Goal: Transaction & Acquisition: Purchase product/service

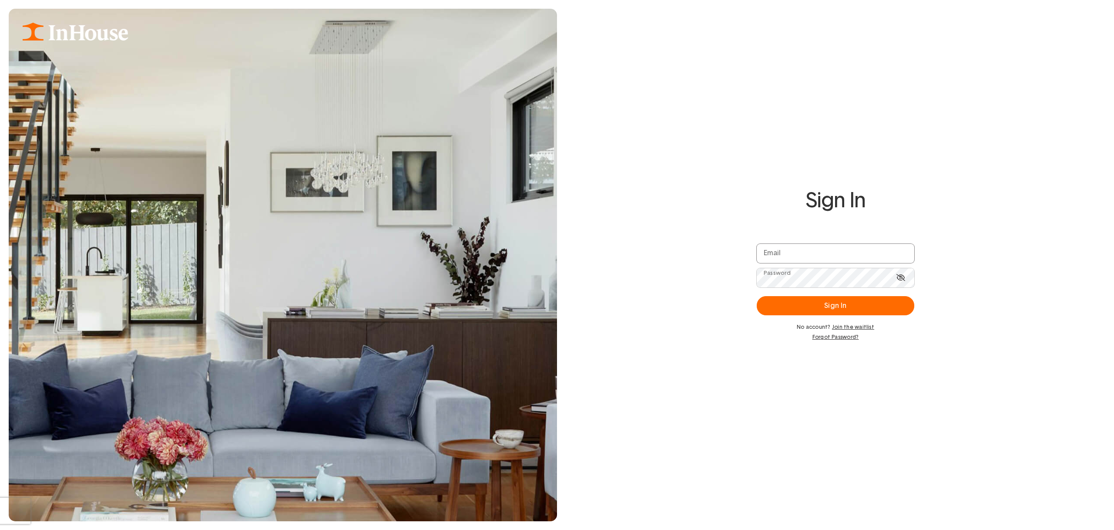
click at [841, 257] on input "email" at bounding box center [836, 253] width 158 height 19
type input "**********"
click at [837, 309] on button "Sign In" at bounding box center [836, 305] width 158 height 19
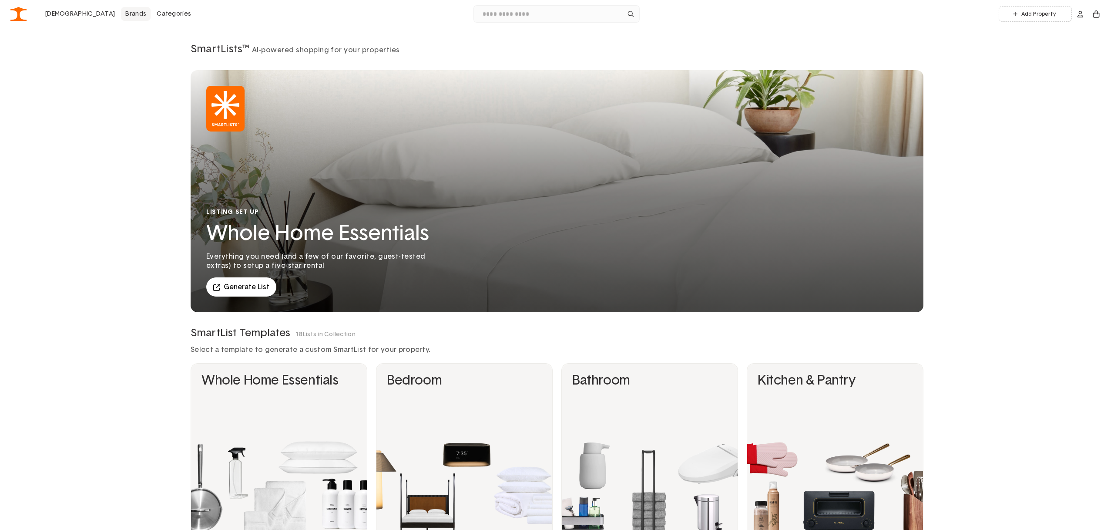
click at [121, 15] on link "Brands" at bounding box center [136, 14] width 30 height 14
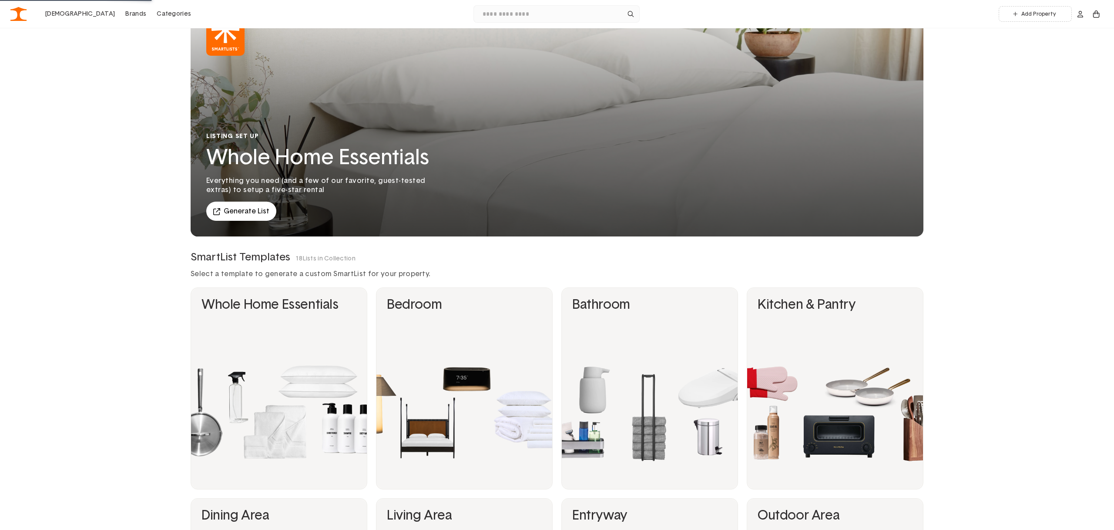
scroll to position [77, 0]
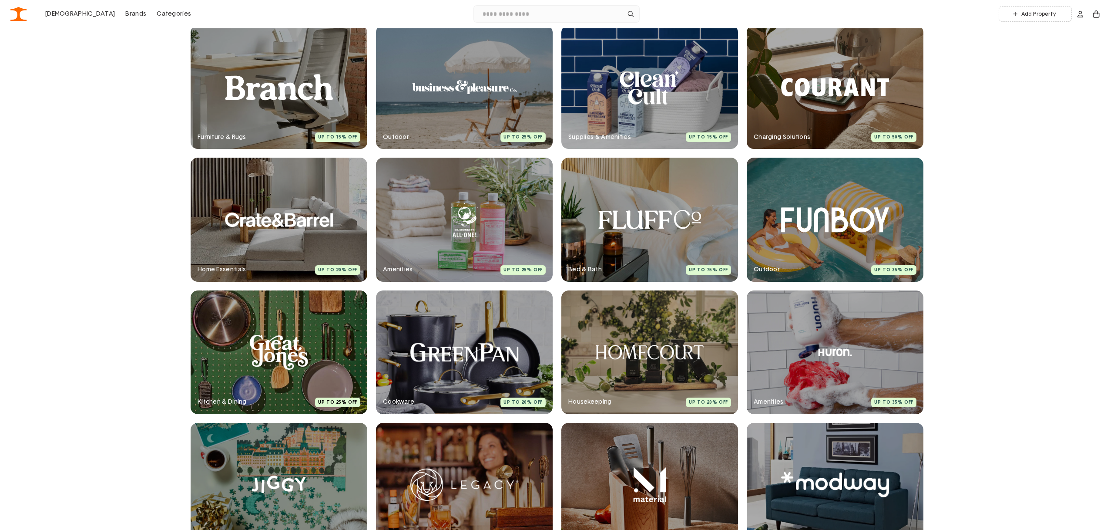
scroll to position [866, 0]
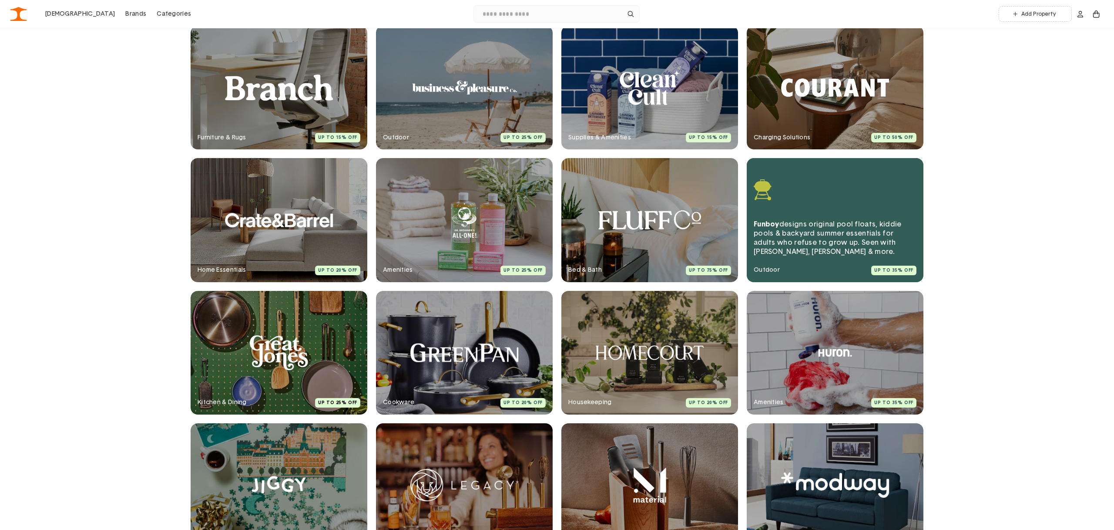
click at [802, 233] on link at bounding box center [835, 220] width 177 height 124
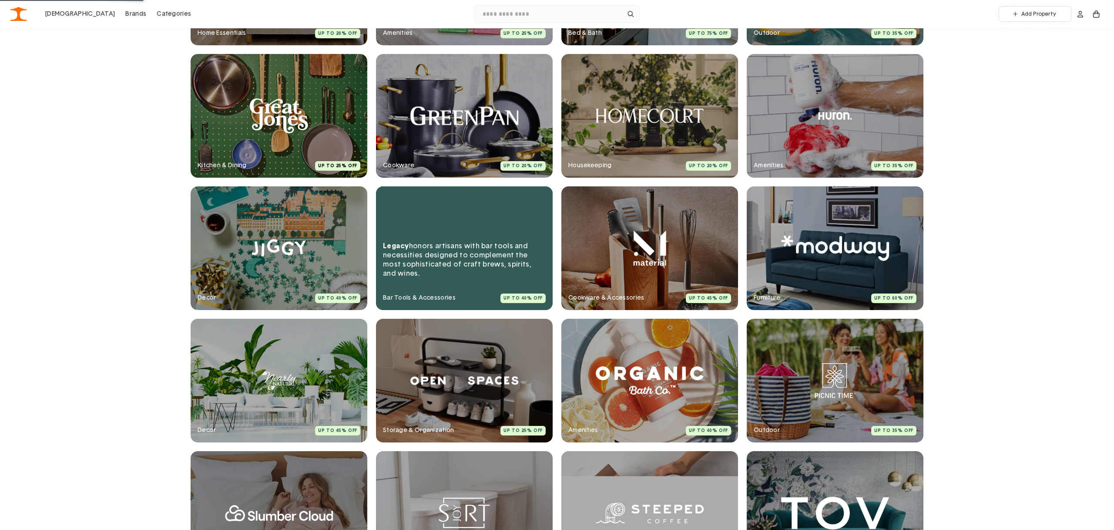
scroll to position [1110, 0]
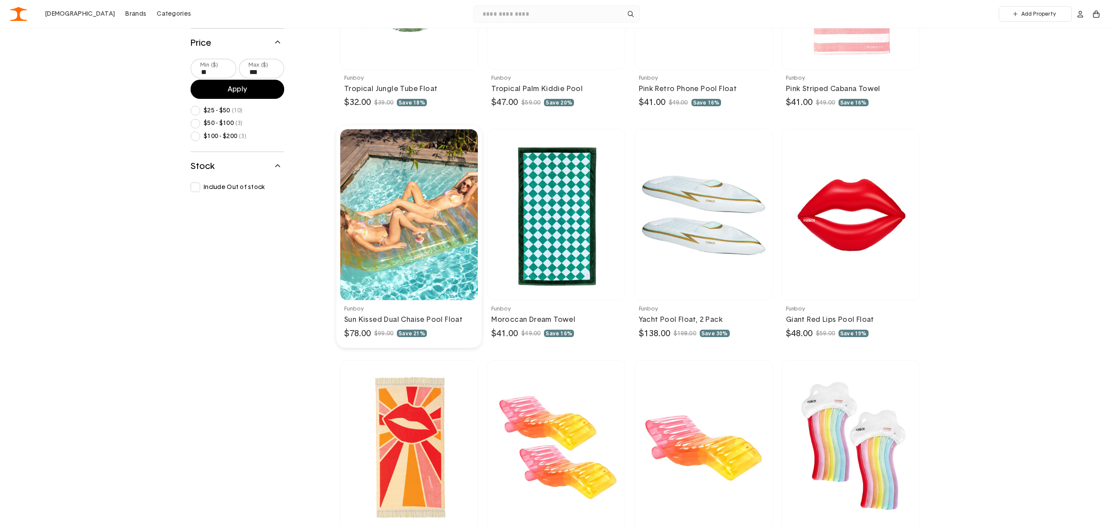
scroll to position [693, 0]
click at [386, 247] on link at bounding box center [408, 235] width 145 height 222
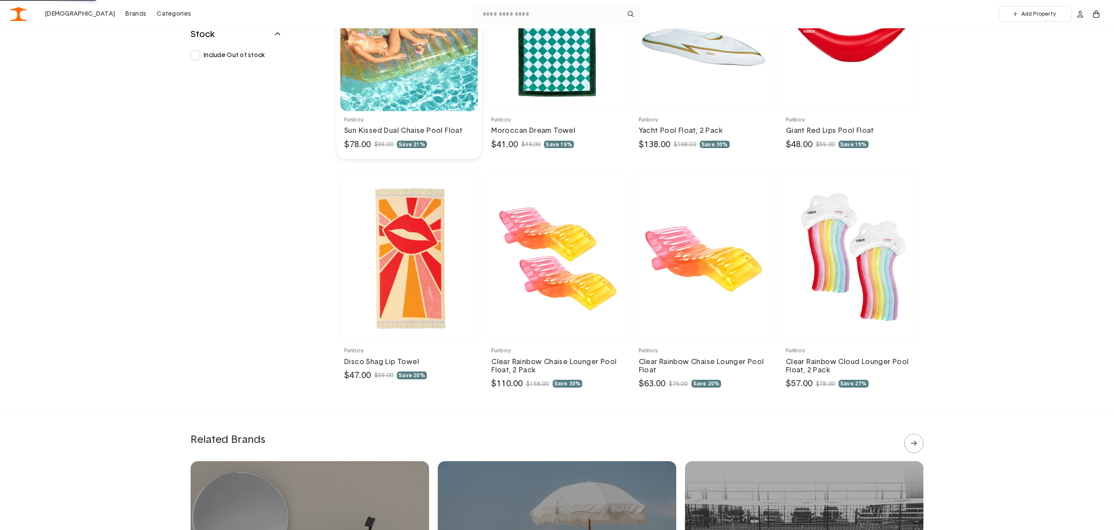
scroll to position [881, 0]
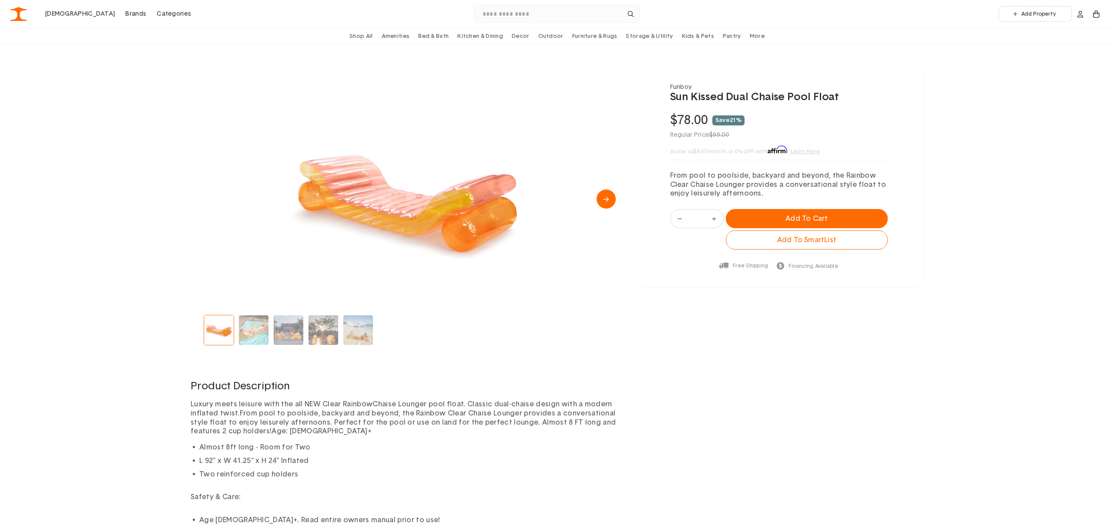
scroll to position [46, 0]
click at [264, 335] on img "Go to slide 2" at bounding box center [254, 331] width 30 height 30
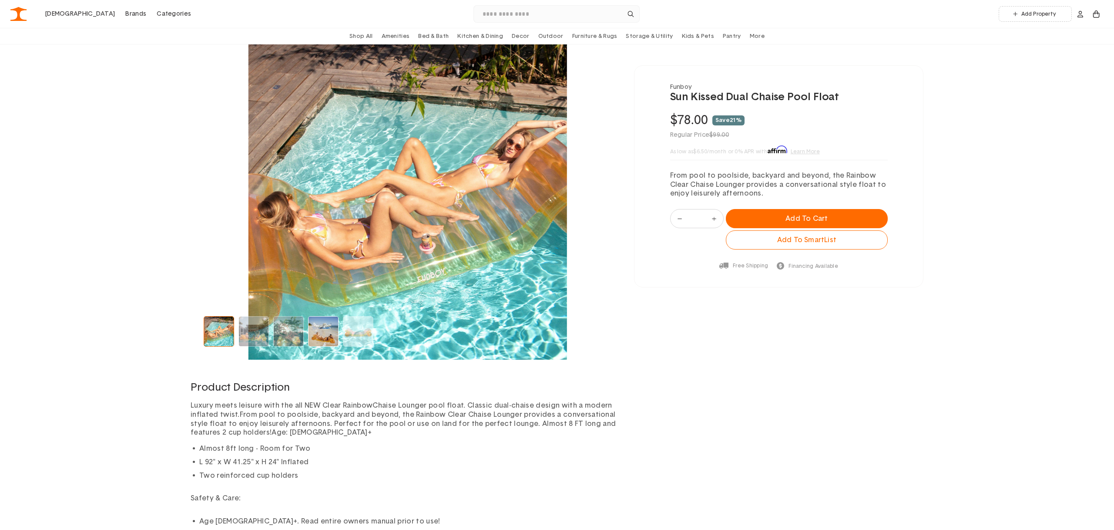
drag, startPoint x: 299, startPoint y: 335, endPoint x: 316, endPoint y: 335, distance: 17.8
click at [299, 335] on img "Go to slide 4" at bounding box center [289, 331] width 30 height 30
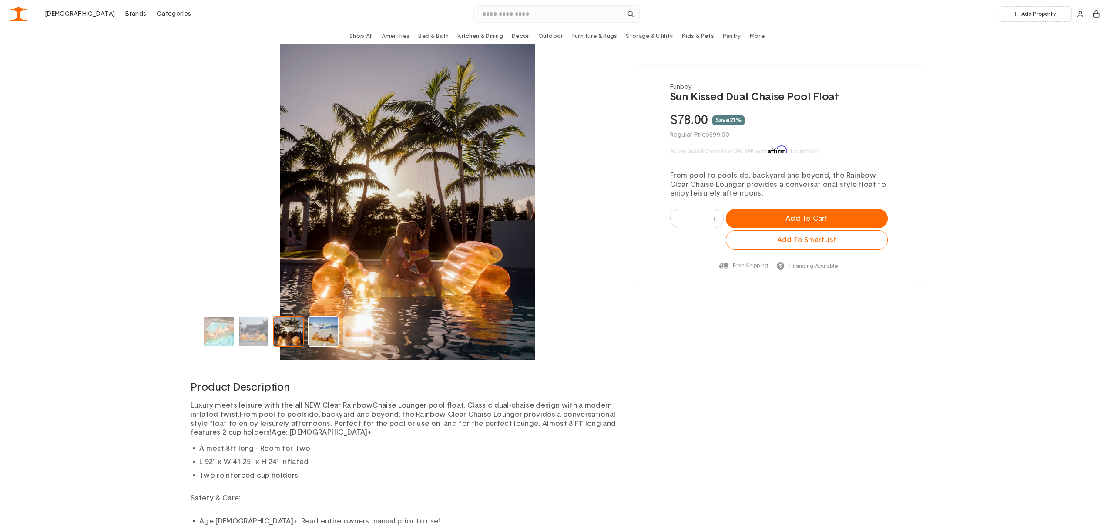
click at [331, 335] on img "Go to slide 5" at bounding box center [324, 331] width 30 height 30
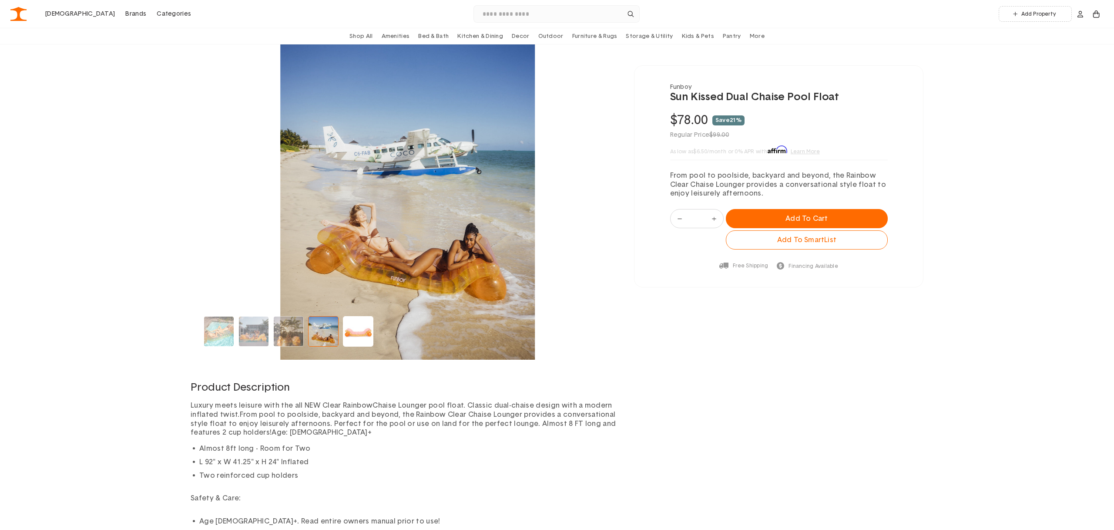
click at [356, 336] on img "Go to slide 6" at bounding box center [358, 331] width 30 height 30
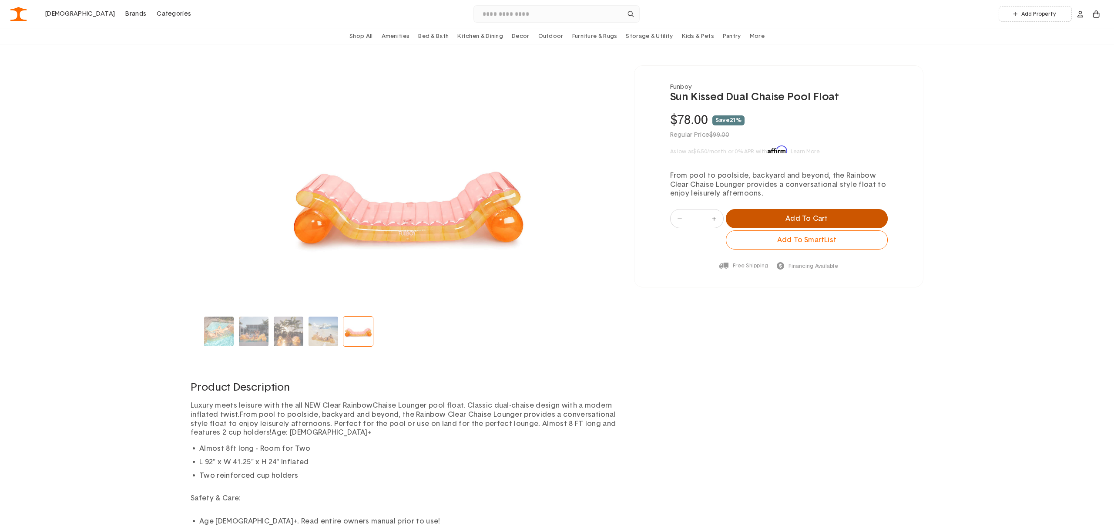
drag, startPoint x: 830, startPoint y: 217, endPoint x: 809, endPoint y: 212, distance: 22.2
click at [830, 217] on button "Add to Cart" at bounding box center [806, 218] width 161 height 19
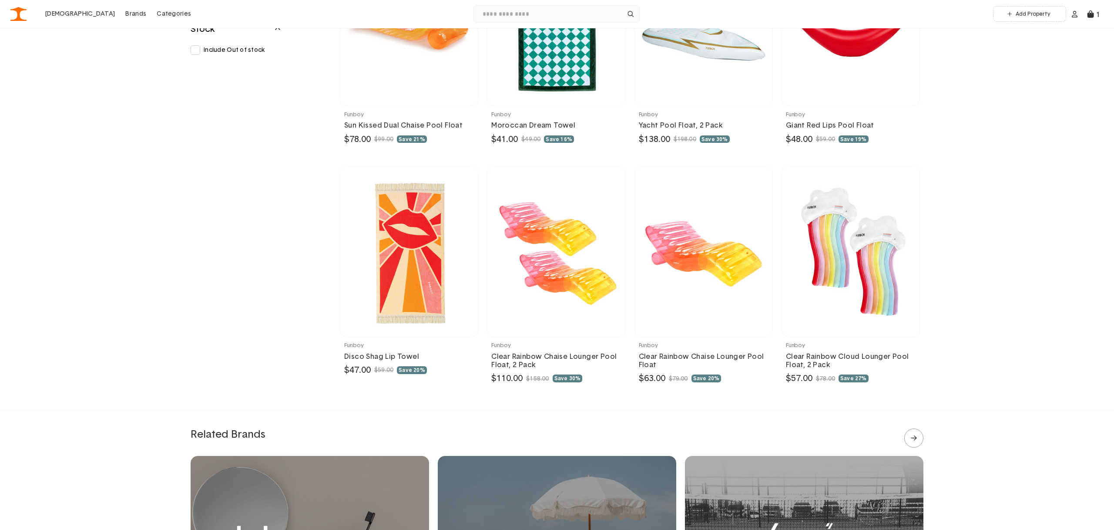
scroll to position [890, 0]
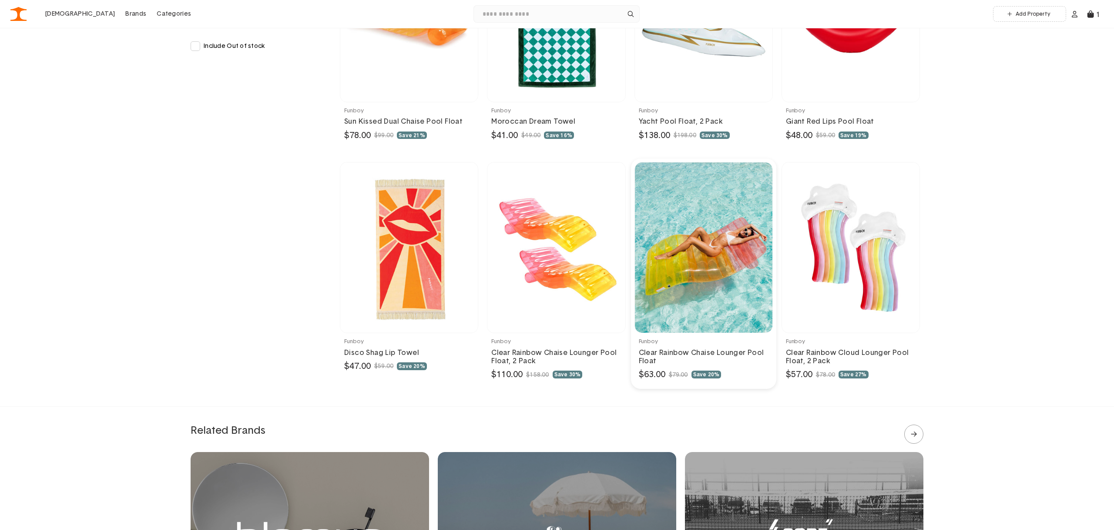
click at [721, 264] on link at bounding box center [703, 273] width 145 height 230
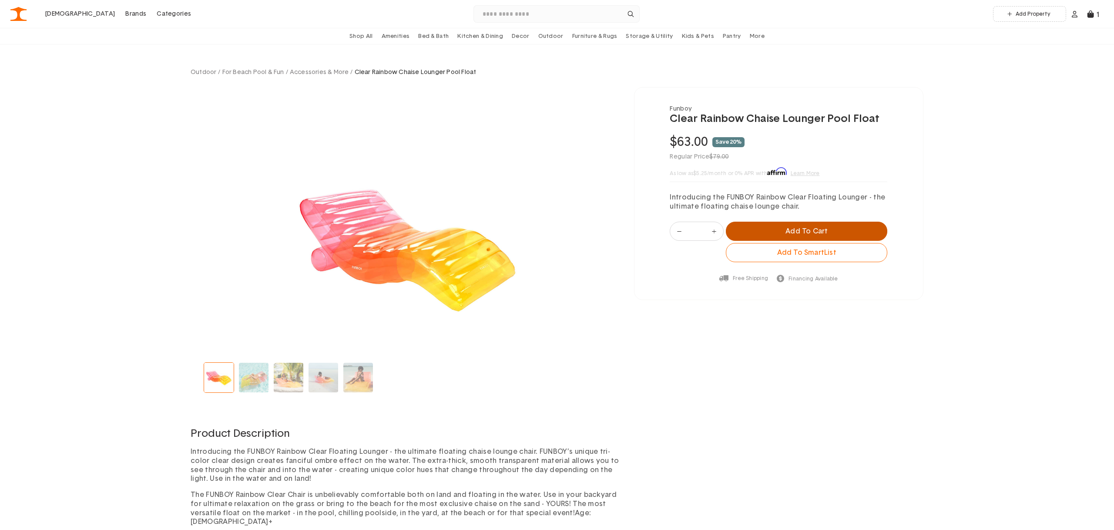
click at [844, 238] on button "Add to Cart" at bounding box center [806, 231] width 161 height 19
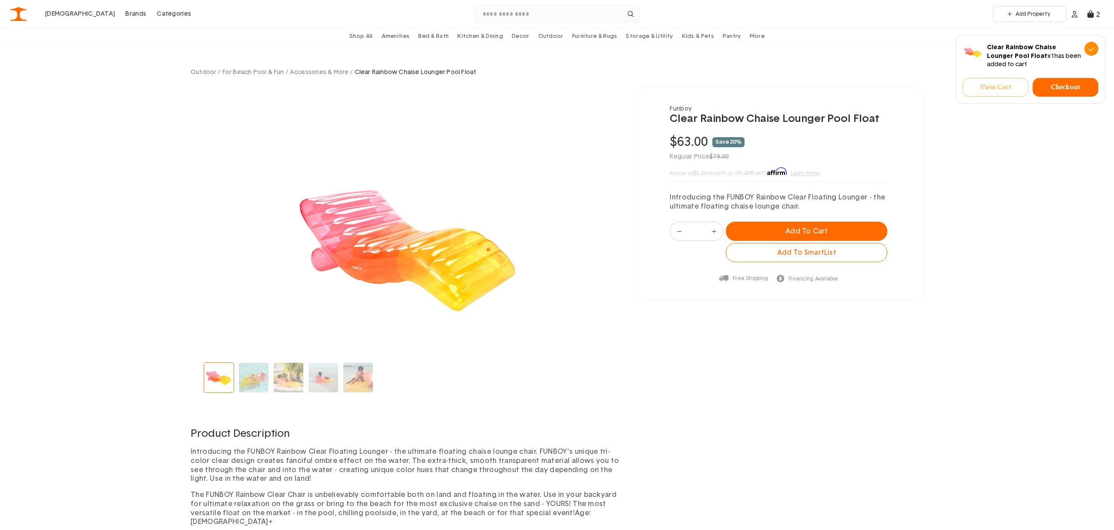
click at [996, 89] on link "View Cart" at bounding box center [996, 87] width 66 height 19
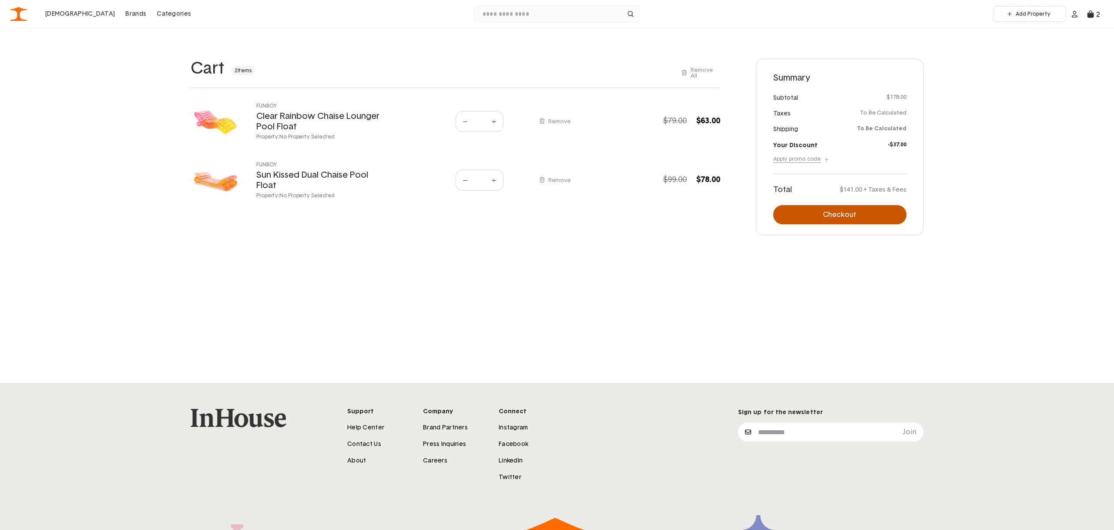
click at [839, 216] on button "Checkout" at bounding box center [839, 214] width 133 height 19
